Goal: Use online tool/utility: Utilize a website feature to perform a specific function

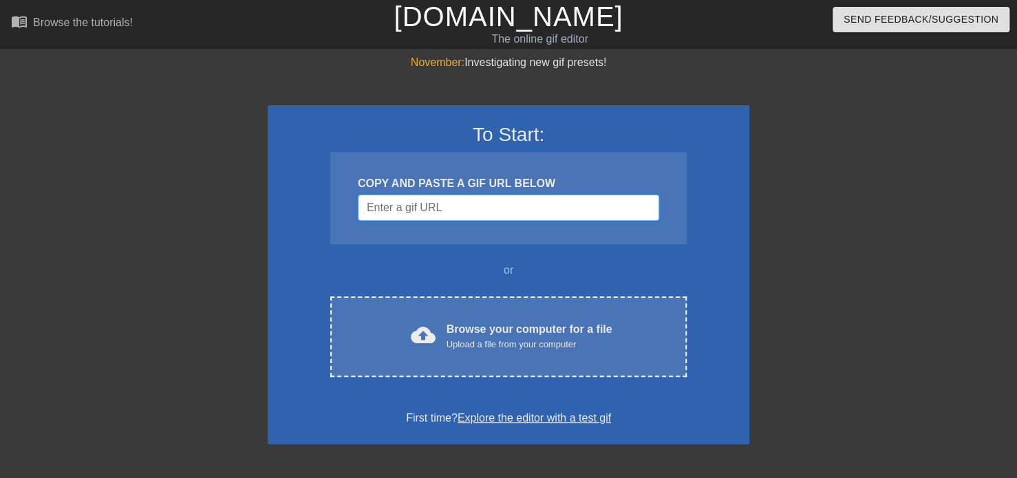
drag, startPoint x: 409, startPoint y: 210, endPoint x: 433, endPoint y: 221, distance: 25.9
click at [410, 210] on input "Username" at bounding box center [508, 208] width 301 height 26
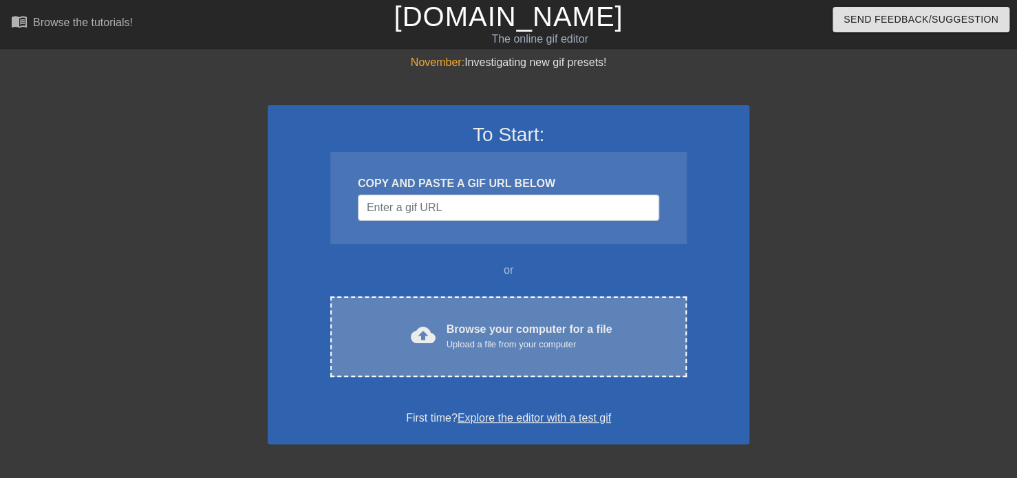
click at [510, 314] on div "cloud_upload Browse your computer for a file Upload a file from your computer C…" at bounding box center [508, 337] width 356 height 80
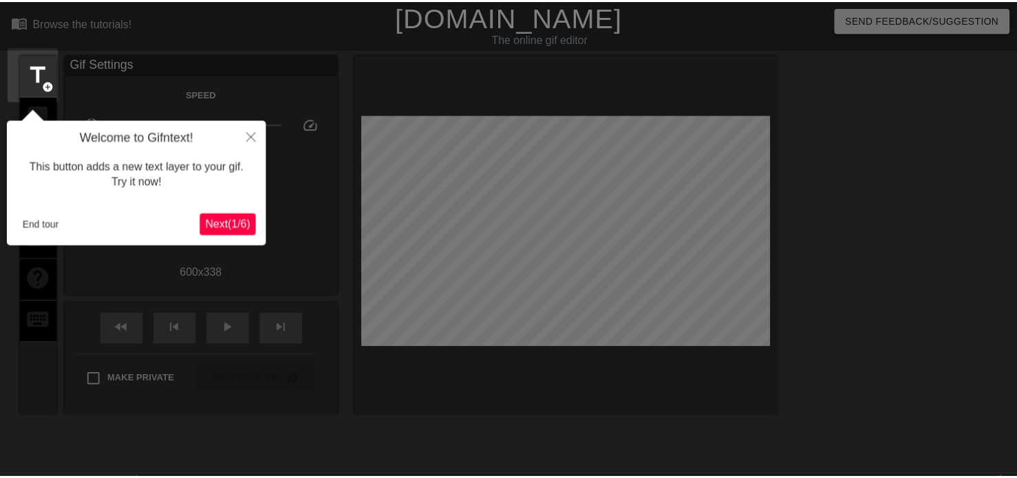
scroll to position [33, 0]
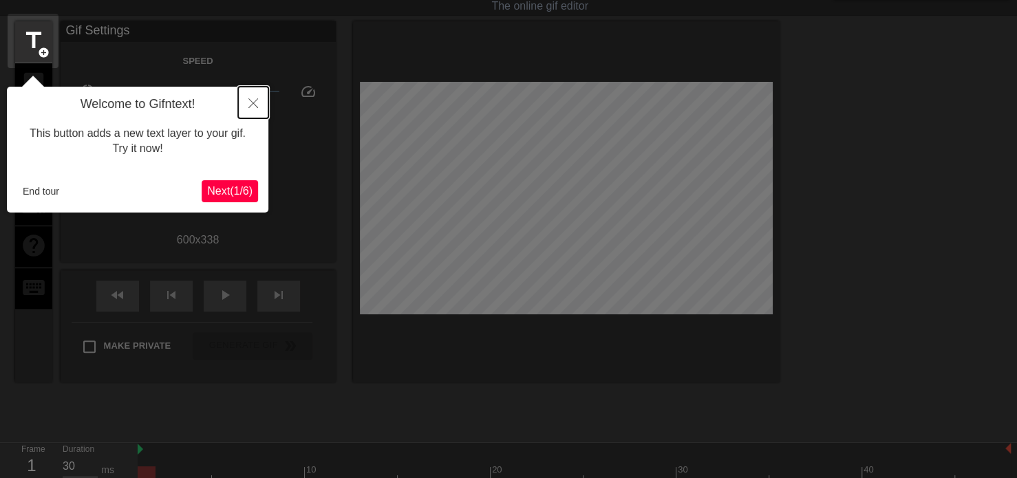
click at [250, 105] on icon "Close" at bounding box center [253, 103] width 10 height 10
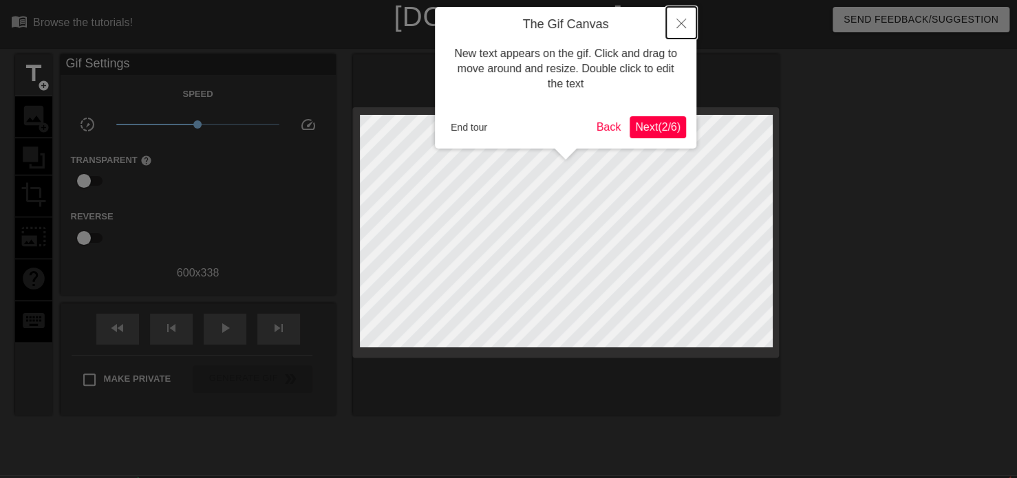
click at [683, 25] on icon "Close" at bounding box center [681, 24] width 10 height 10
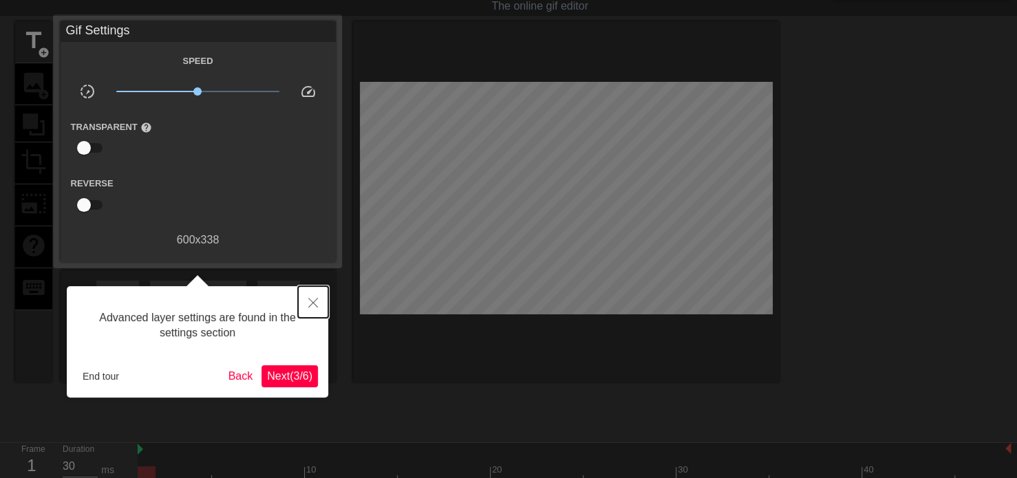
click at [321, 298] on button "Close" at bounding box center [313, 302] width 30 height 32
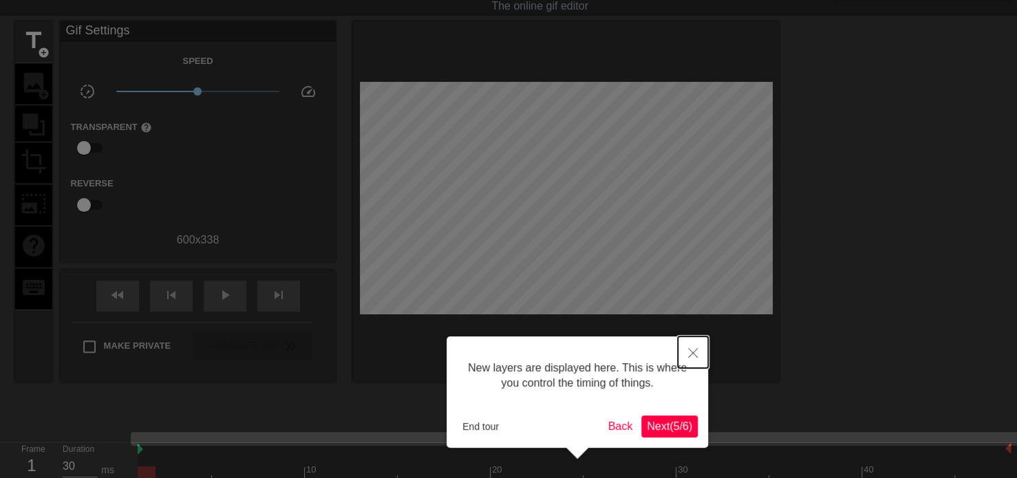
click at [692, 351] on icon "Close" at bounding box center [693, 353] width 10 height 10
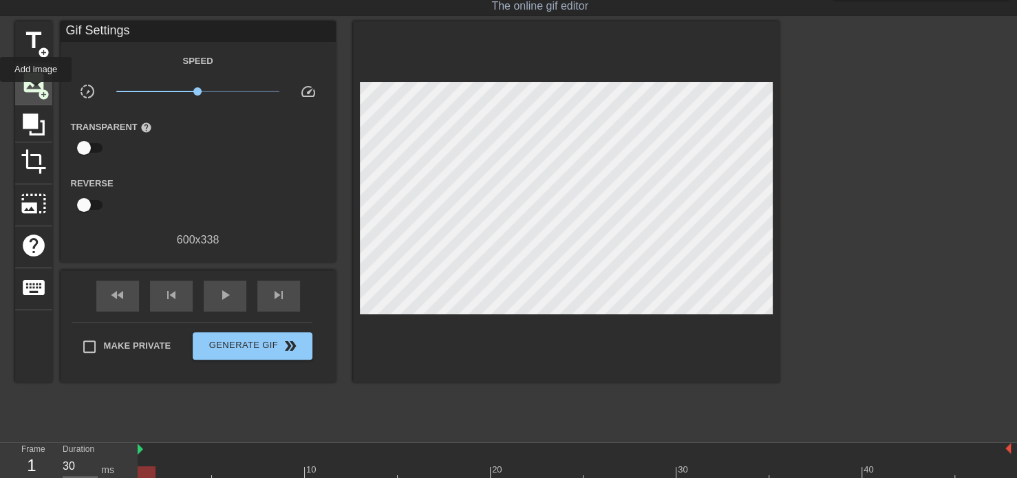
click at [35, 92] on span "image" at bounding box center [34, 82] width 26 height 26
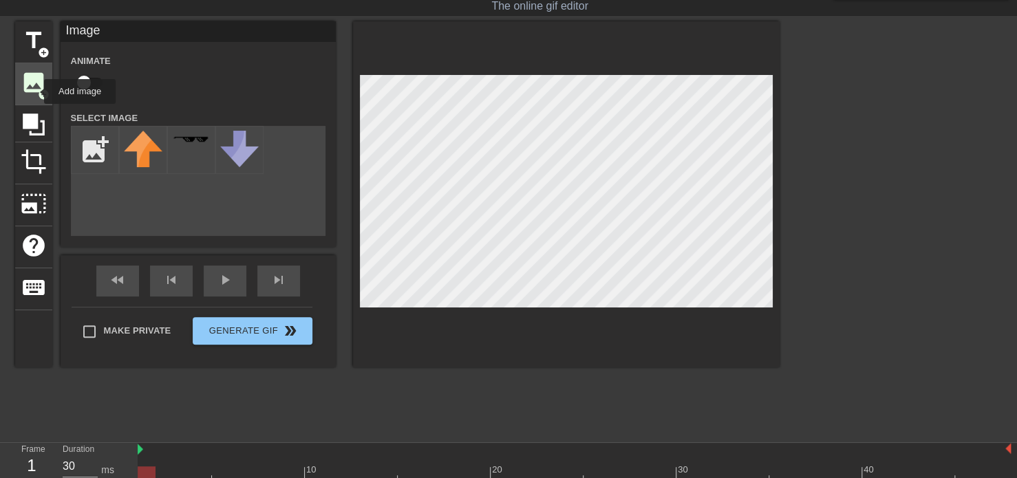
scroll to position [0, 0]
click at [108, 151] on input "file" at bounding box center [95, 150] width 47 height 47
type input "C:\fakepath\Screenshot [DATE] 223810.png"
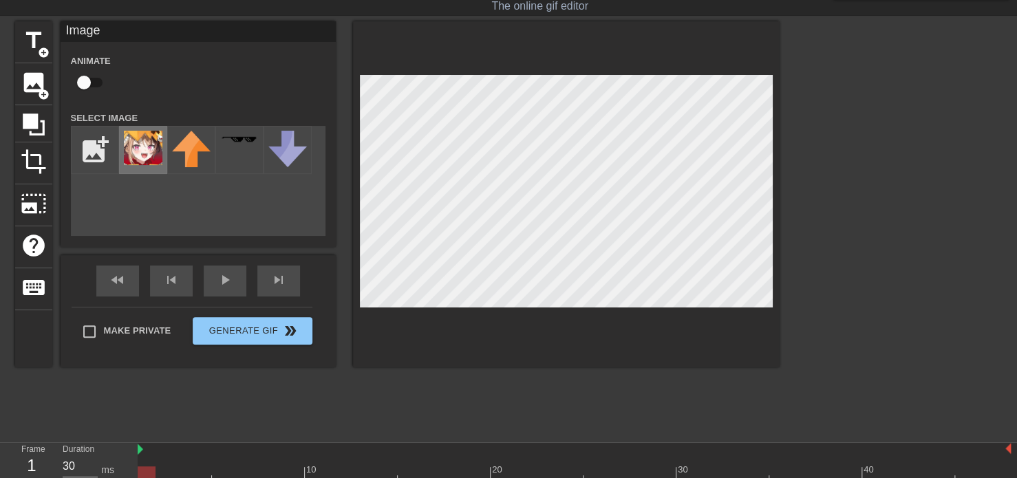
click at [146, 146] on img at bounding box center [143, 148] width 39 height 34
click at [853, 235] on div at bounding box center [899, 227] width 206 height 413
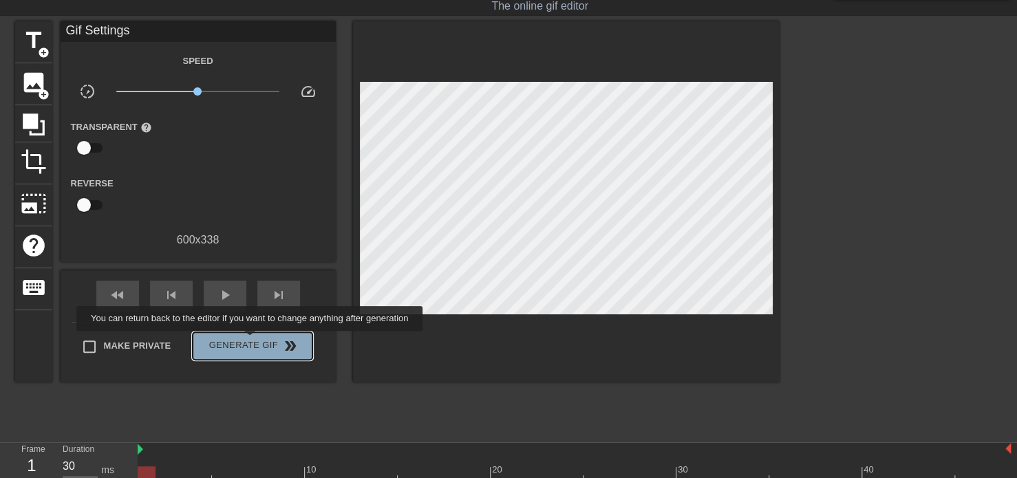
click at [251, 341] on span "Generate Gif double_arrow" at bounding box center [252, 346] width 108 height 17
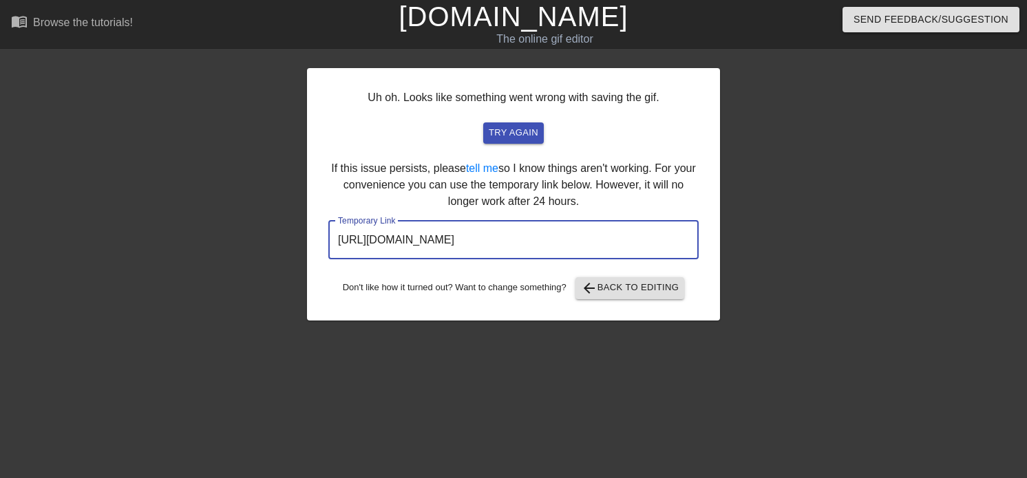
click at [519, 247] on input "[URL][DOMAIN_NAME]" at bounding box center [513, 240] width 370 height 39
